Goal: Information Seeking & Learning: Learn about a topic

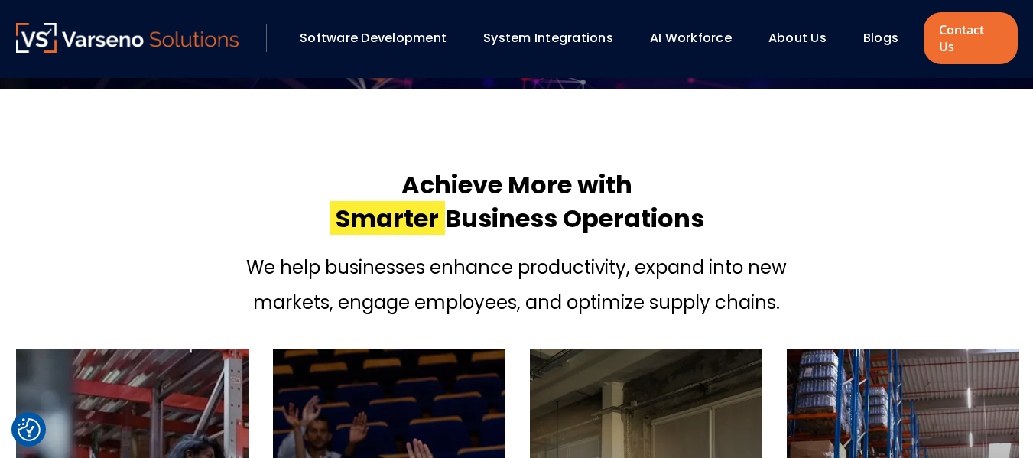
scroll to position [386, 0]
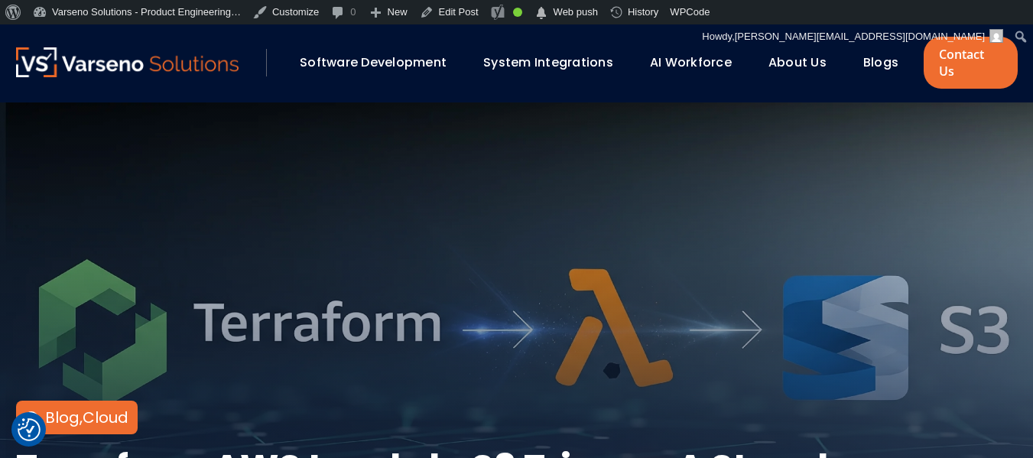
click at [876, 54] on link "Blogs" at bounding box center [880, 63] width 35 height 18
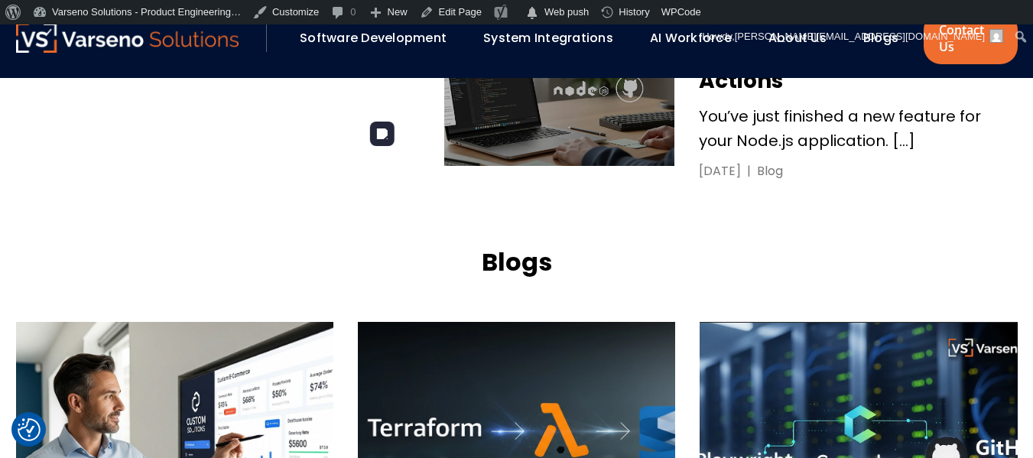
scroll to position [1548, 0]
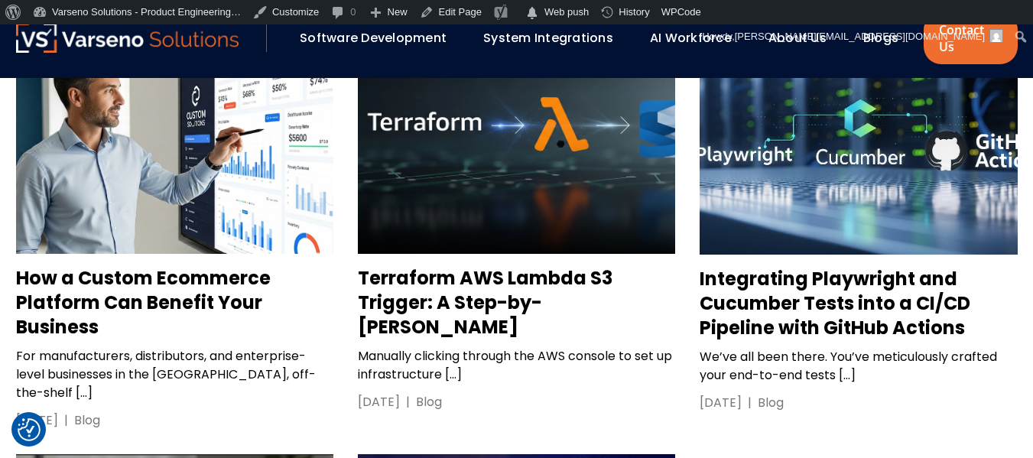
click at [58, 266] on h3 "How a Custom Ecommerce Platform Can Benefit Your Business" at bounding box center [174, 302] width 317 height 73
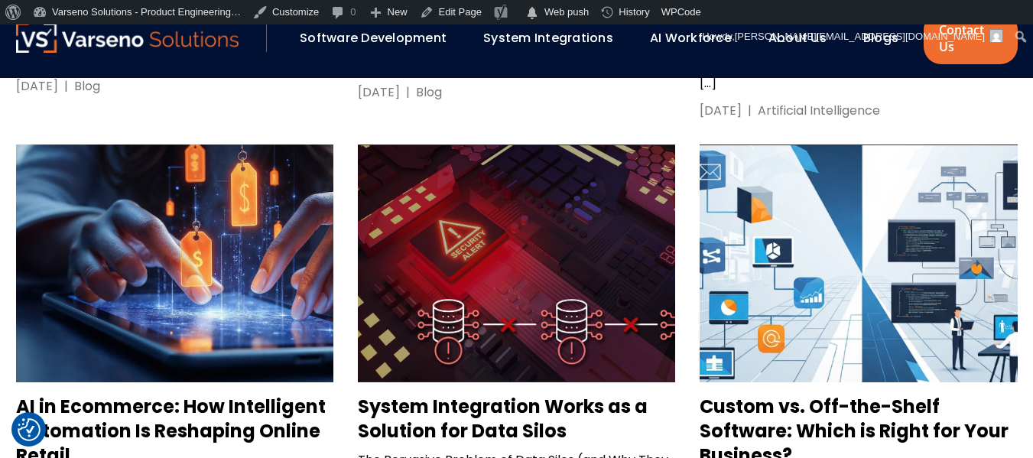
scroll to position [2282, 0]
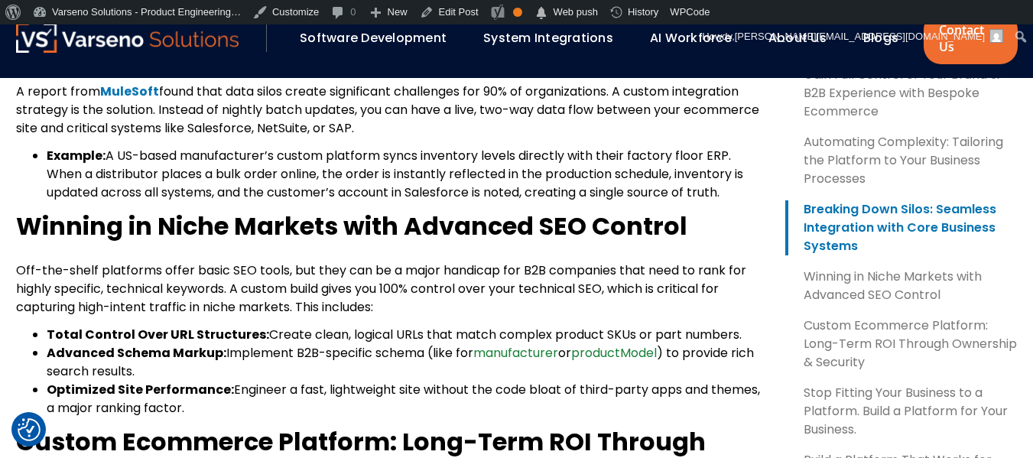
scroll to position [1574, 0]
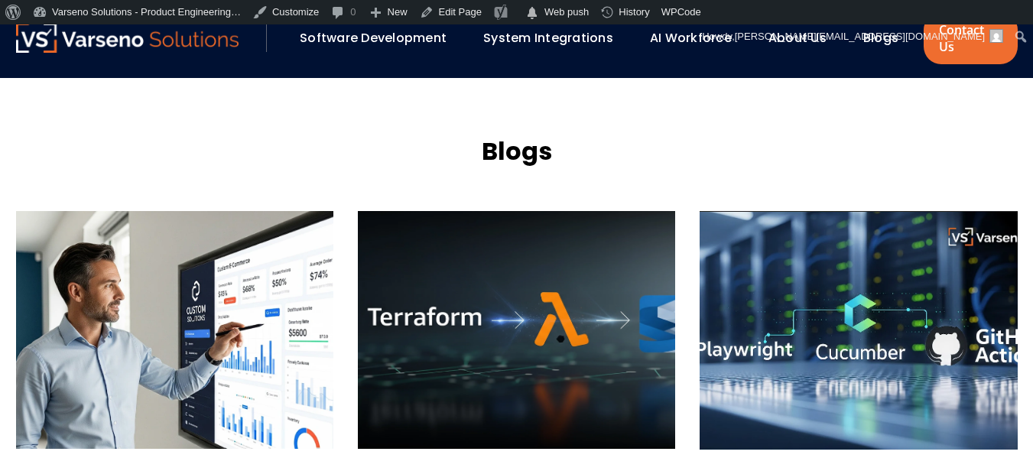
scroll to position [1351, 0]
